Goal: Information Seeking & Learning: Learn about a topic

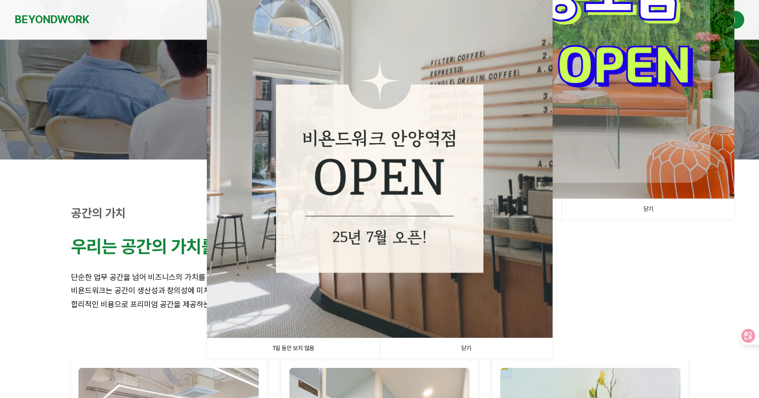
scroll to position [148, 0]
click at [476, 350] on link "닫기" at bounding box center [466, 348] width 173 height 20
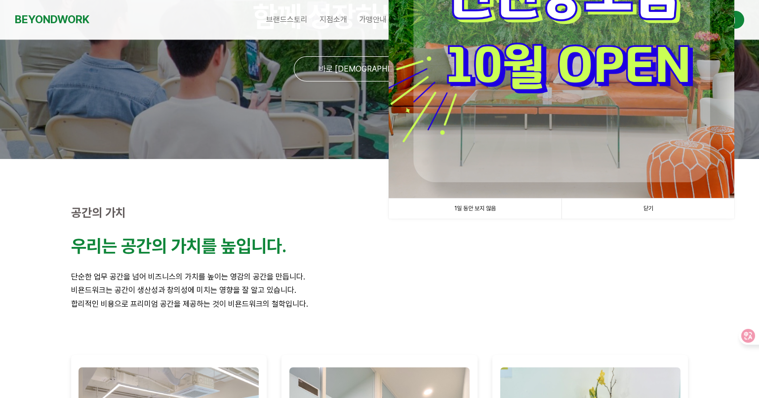
scroll to position [0, 0]
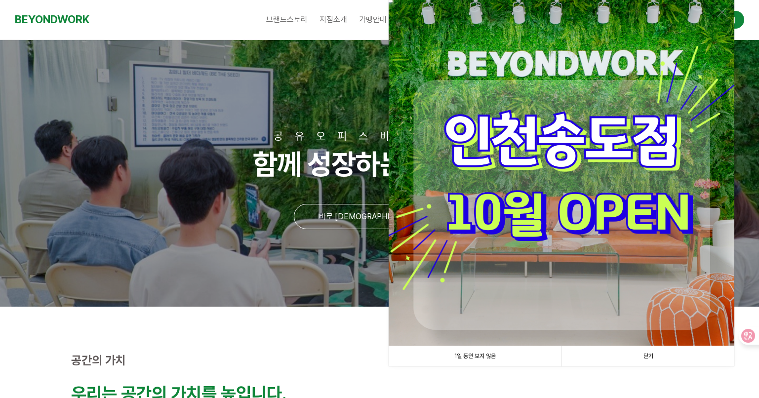
click at [513, 356] on link "1일 동안 보지 않음" at bounding box center [475, 356] width 173 height 20
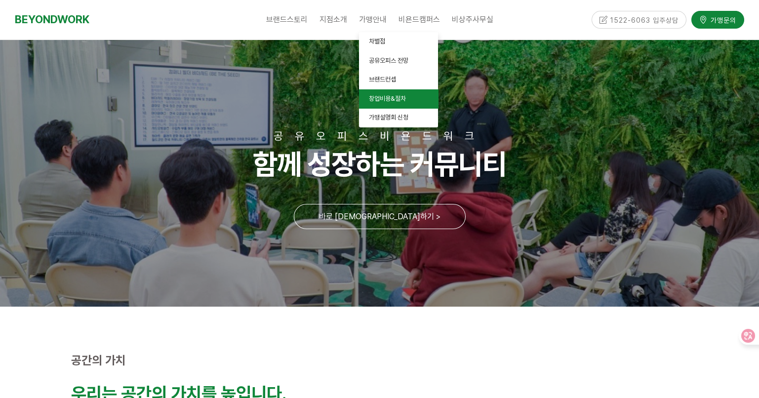
click at [392, 98] on span "창업비용&절차" at bounding box center [387, 98] width 37 height 7
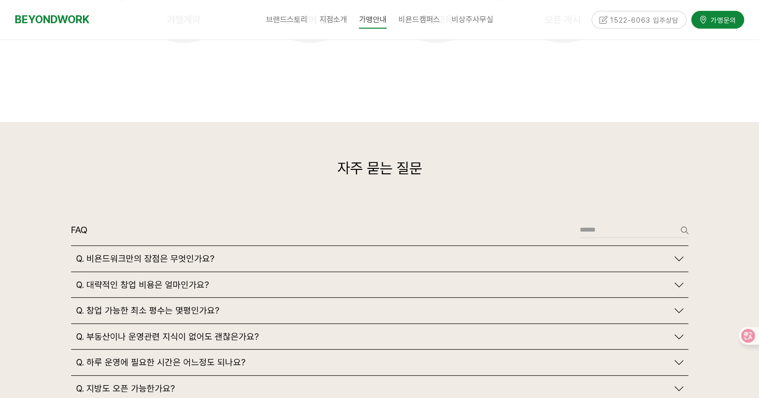
scroll to position [2271, 0]
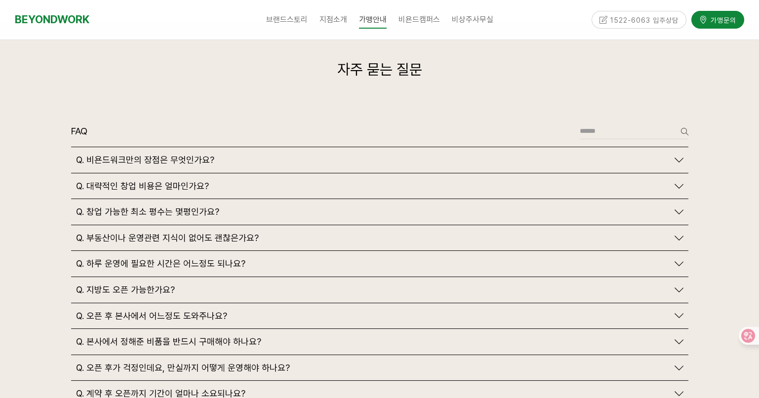
click at [384, 181] on div "Q. 대략적인 창업 비용은 얼마인가요?" at bounding box center [372, 186] width 593 height 11
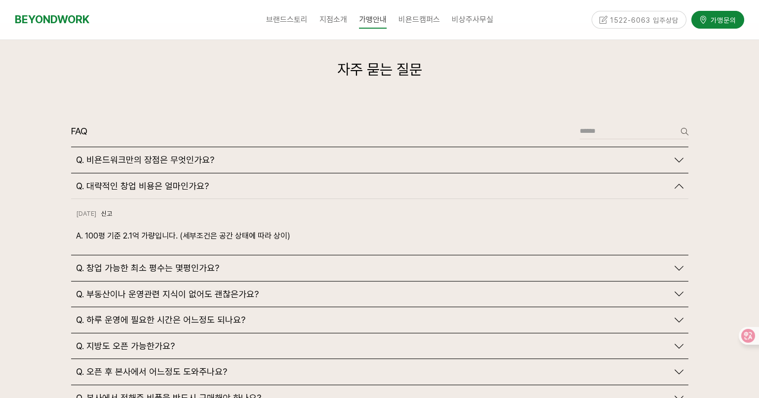
click at [241, 263] on div "Q. 창업 가능한 최소 평수는 몇평인가요?" at bounding box center [372, 268] width 593 height 11
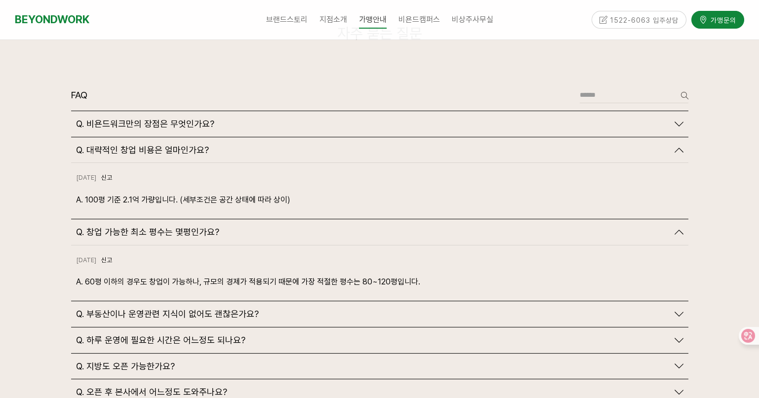
scroll to position [2370, 0]
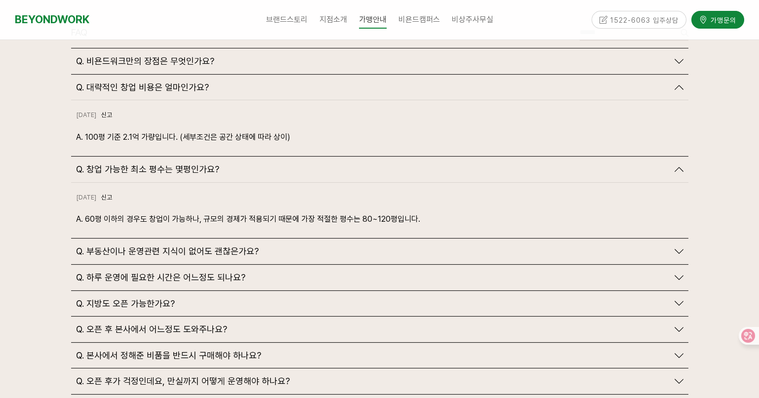
click at [256, 246] on div "Q. 부동산이나 운영관련 지식이 없어도 괜찮은가요?" at bounding box center [372, 251] width 593 height 11
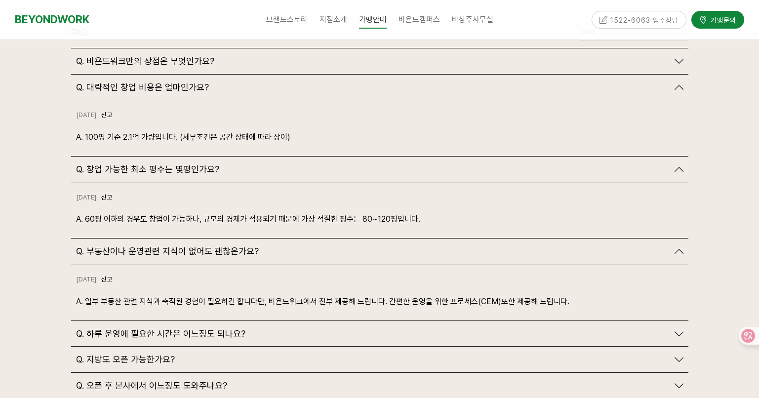
click at [280, 328] on div "Q. 하루 운영에 필요한 시간은 어느정도 되나요?" at bounding box center [372, 333] width 593 height 11
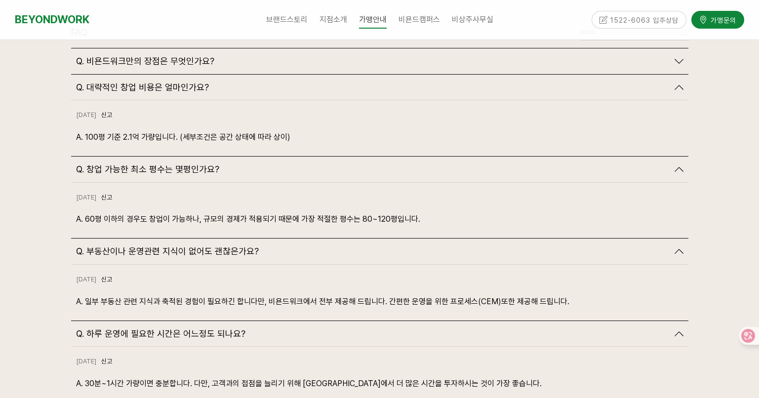
scroll to position [2469, 0]
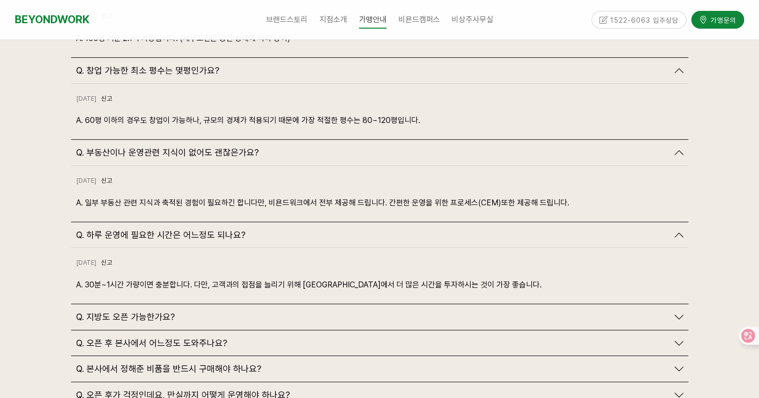
click at [276, 304] on div "Q. 지방도 오픈 가능한가요?" at bounding box center [379, 317] width 617 height 26
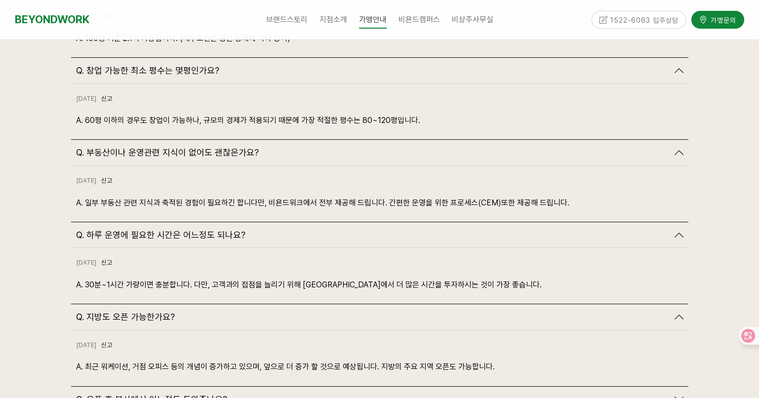
scroll to position [2568, 0]
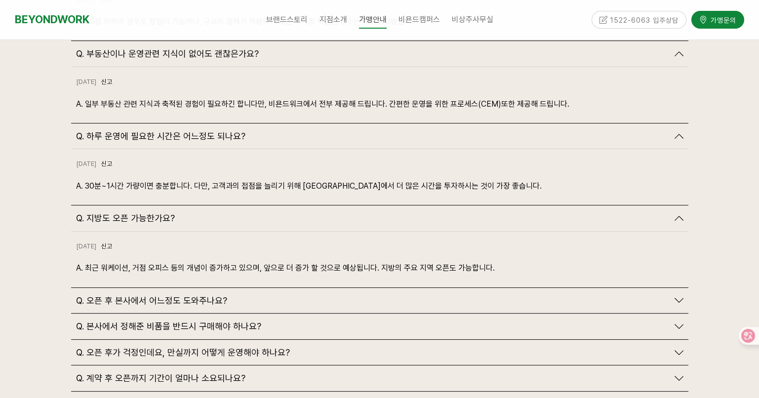
click at [266, 295] on div "Q. 오픈 후 본사에서 어느정도 도와주나요?" at bounding box center [372, 300] width 593 height 11
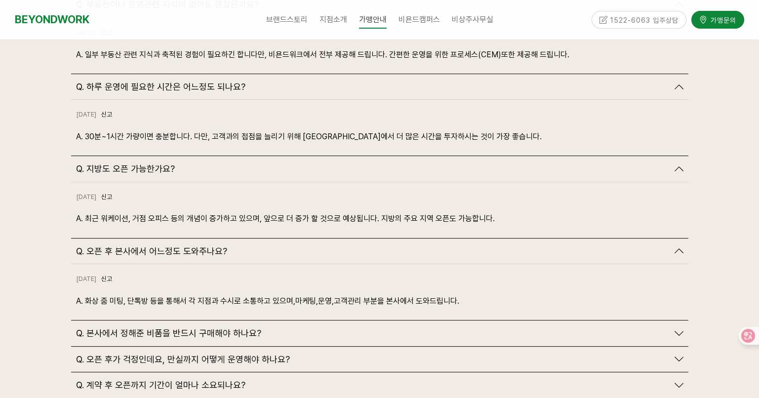
scroll to position [2666, 0]
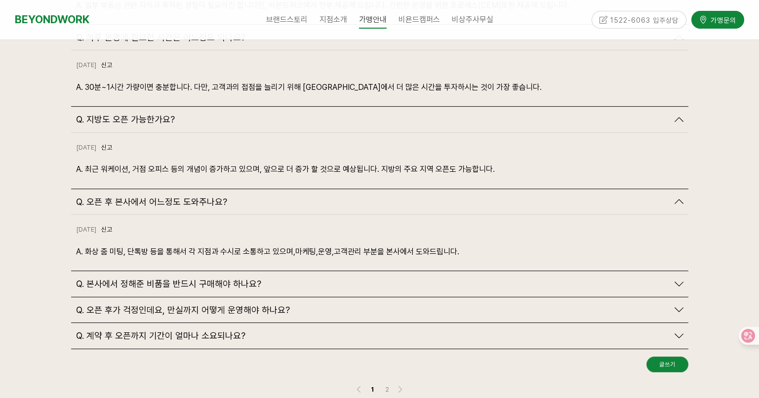
click at [287, 279] on div "Q. 본사에서 정해준 비품을 반드시 구매해야 하나요?" at bounding box center [372, 284] width 593 height 11
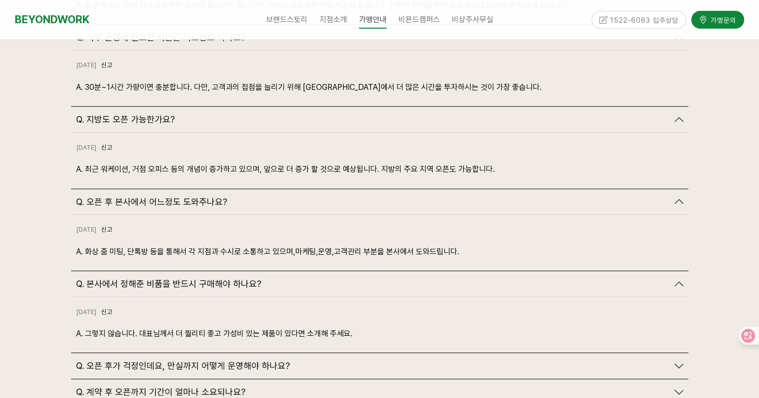
click at [295, 361] on div "Q. 오픈 후가 걱정인데요, 만실까지 어떻게 운영해야 하나요?" at bounding box center [372, 366] width 593 height 11
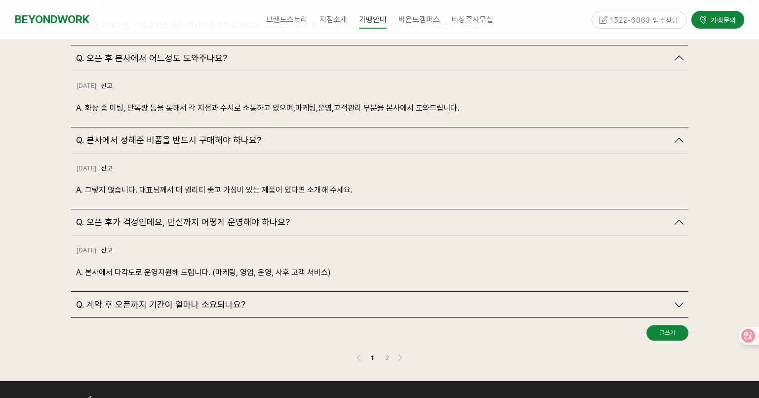
scroll to position [2815, 0]
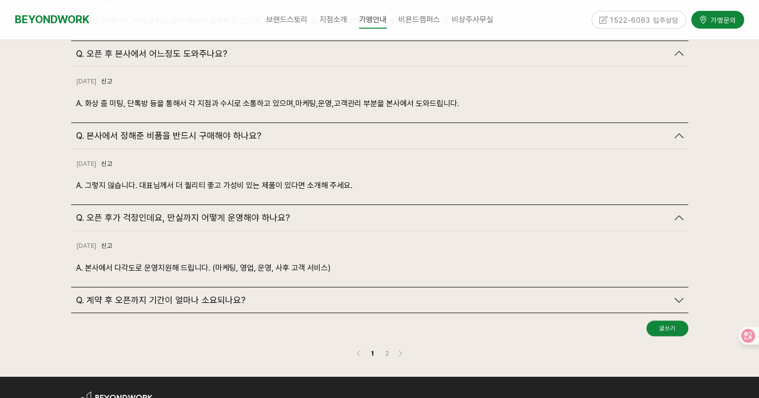
click at [268, 295] on div "Q. 계약 후 오픈까지 기간이 얼마나 소요되나요?" at bounding box center [372, 300] width 593 height 11
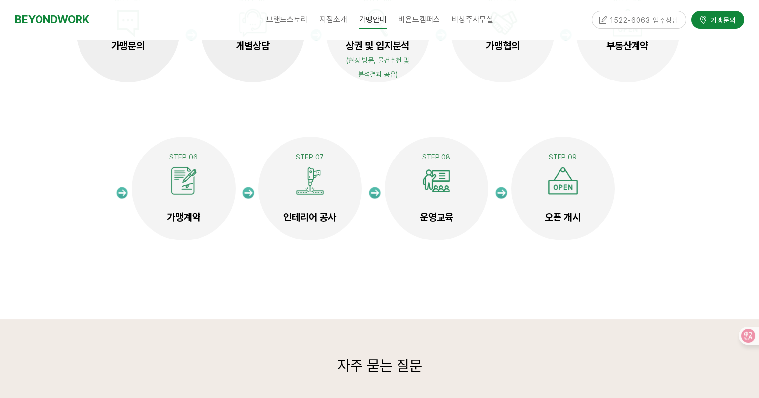
scroll to position [2074, 0]
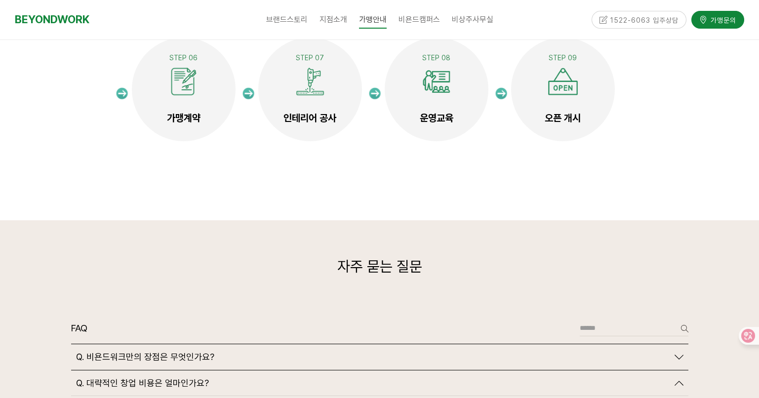
click at [300, 352] on div "Q. 비욘드워크만의 장점은 무엇인가요?" at bounding box center [372, 357] width 593 height 11
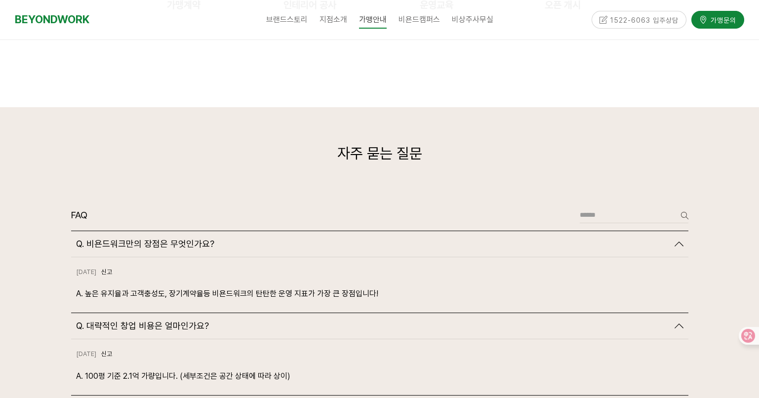
scroll to position [2172, 0]
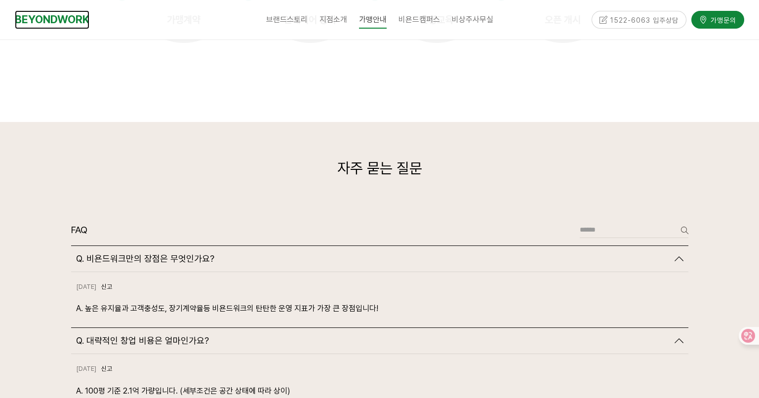
click at [53, 20] on link "BEYONDWORK" at bounding box center [52, 19] width 75 height 18
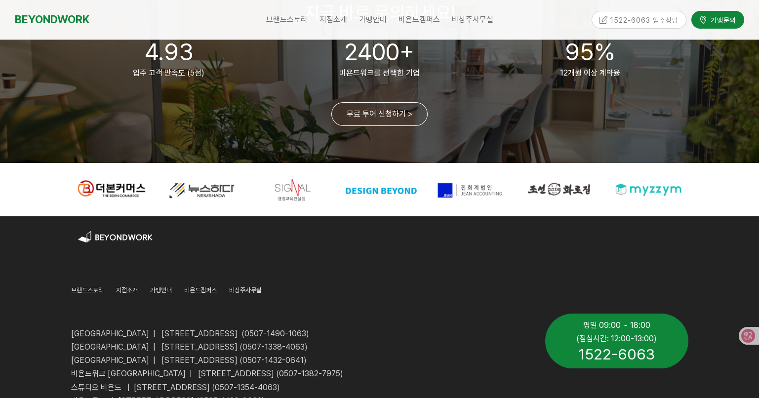
scroll to position [2449, 0]
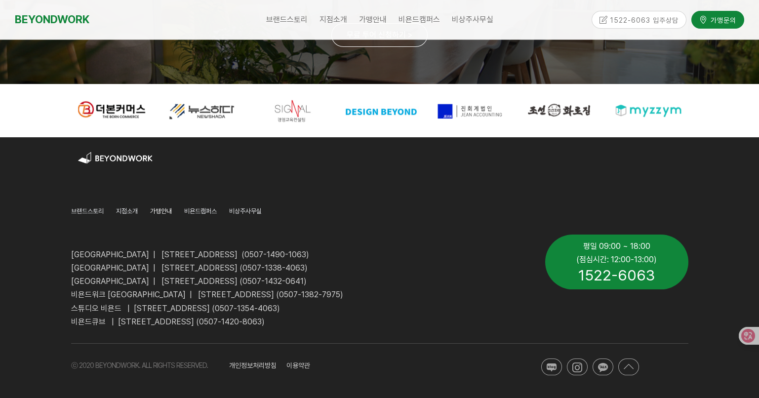
click at [164, 211] on span "가맹안내" at bounding box center [161, 210] width 22 height 7
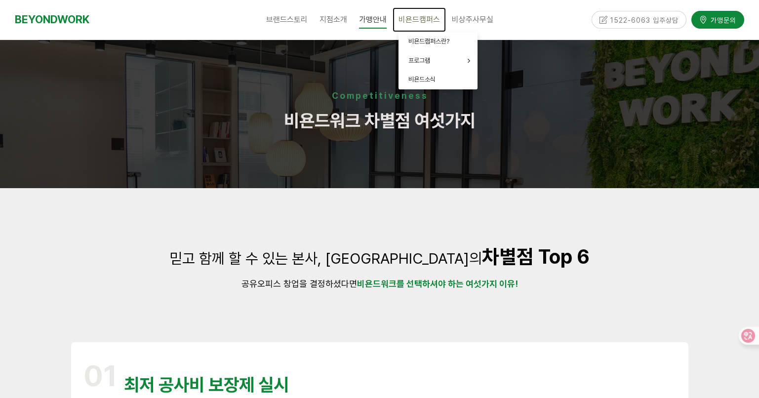
click at [424, 11] on link "비욘드캠퍼스" at bounding box center [419, 19] width 53 height 25
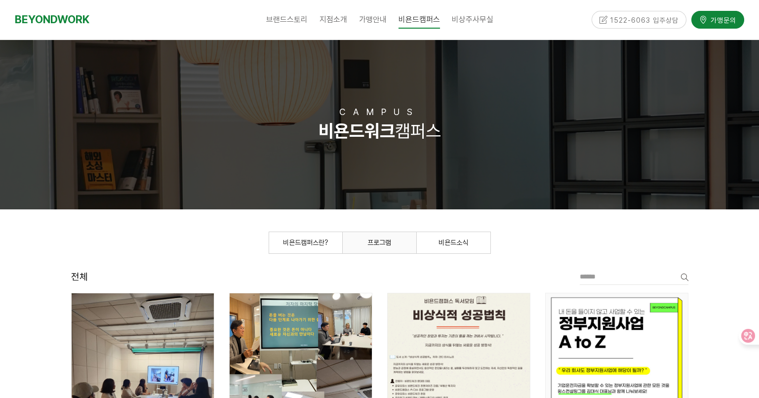
click at [386, 243] on span "프로그램" at bounding box center [379, 243] width 24 height 8
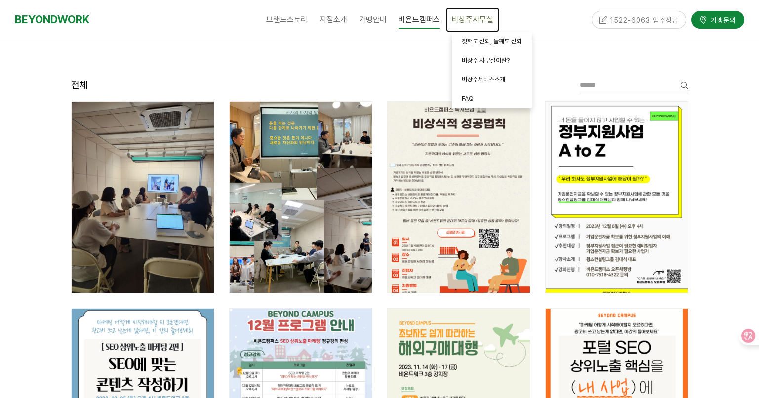
click at [464, 21] on span "비상주사무실" at bounding box center [472, 19] width 41 height 9
